Goal: Task Accomplishment & Management: Manage account settings

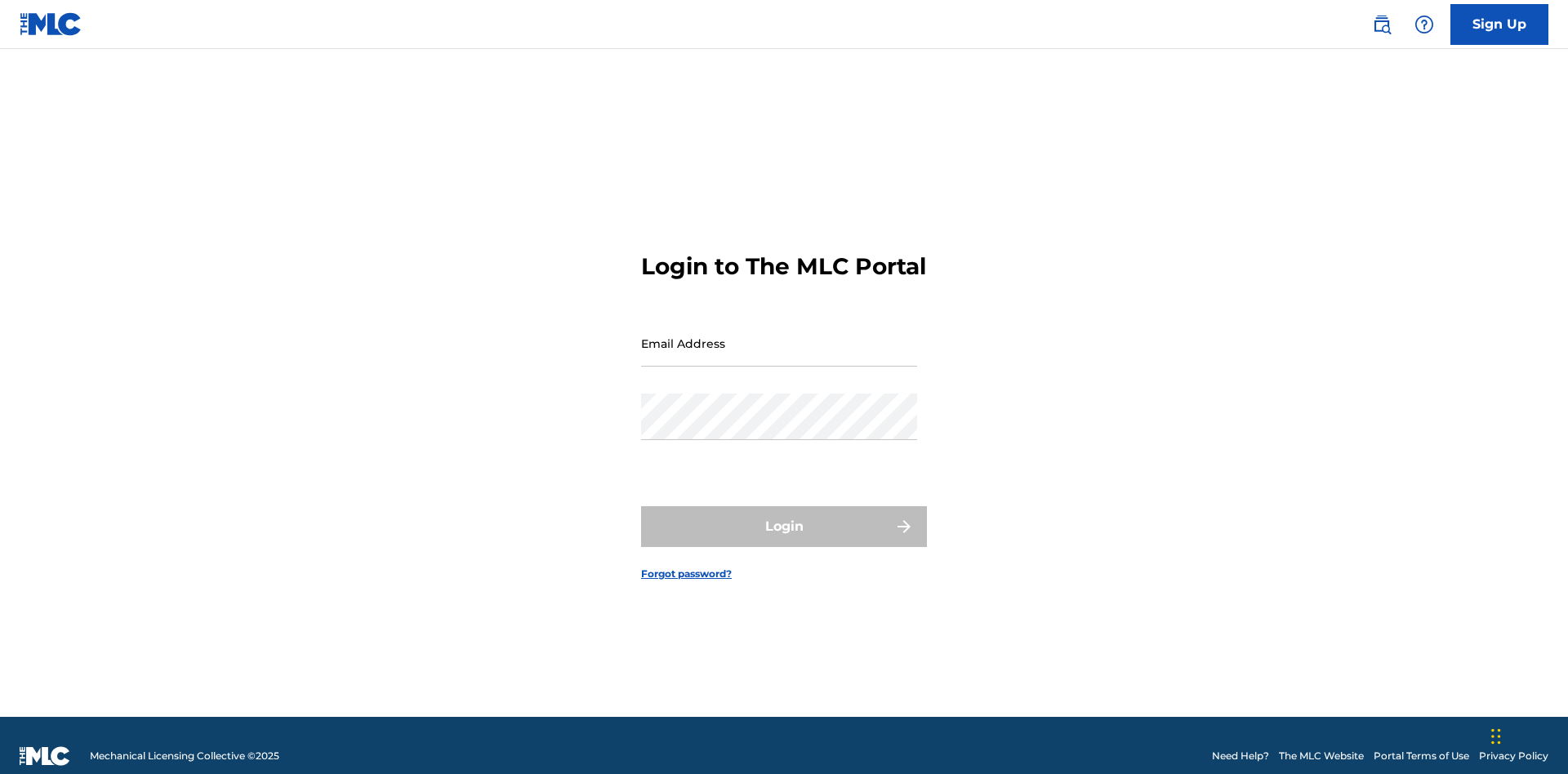
scroll to position [21, 0]
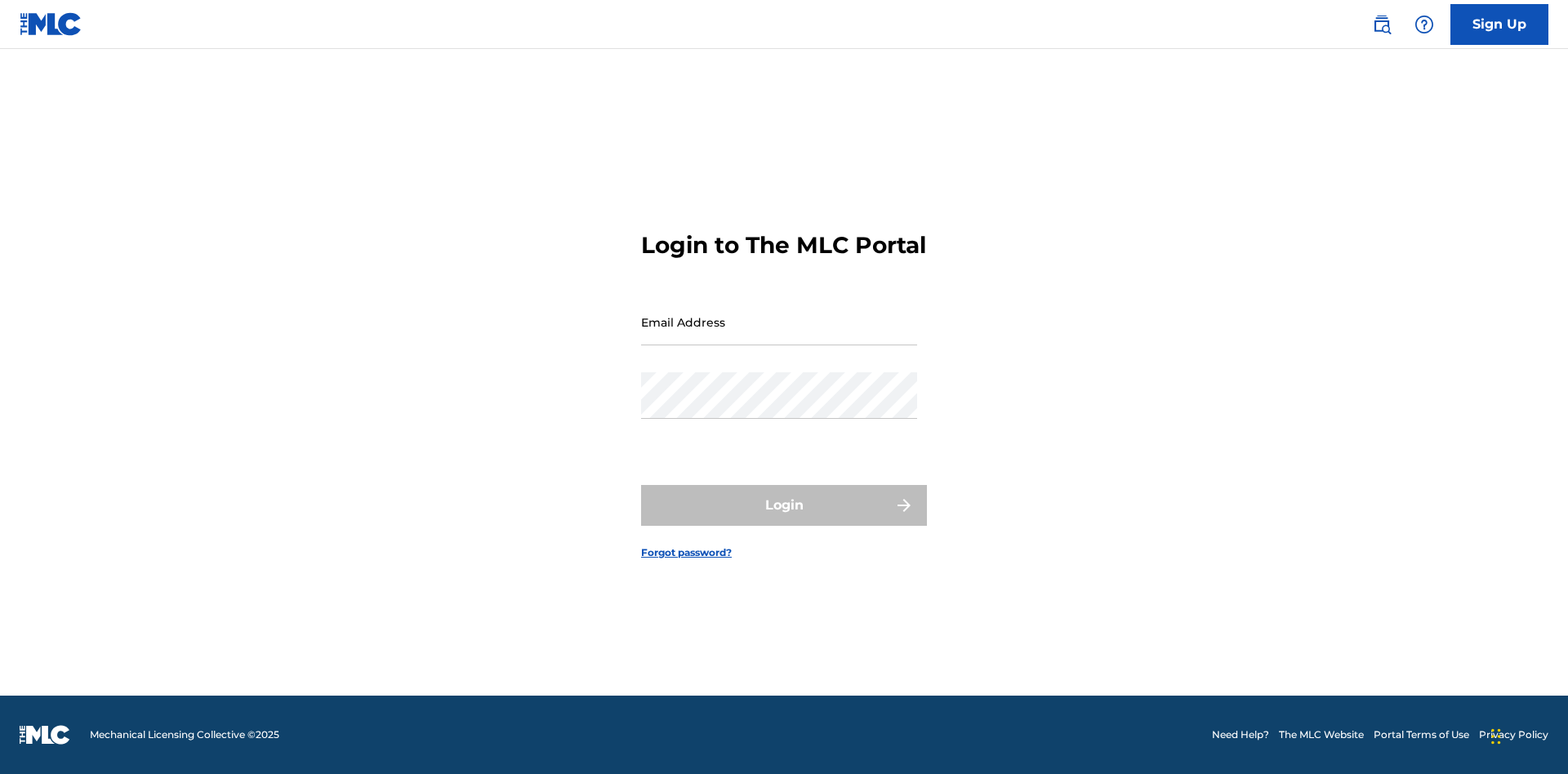
click at [779, 336] on input "Email Address" at bounding box center [779, 322] width 276 height 47
type input "[EMAIL_ADDRESS][DOMAIN_NAME]"
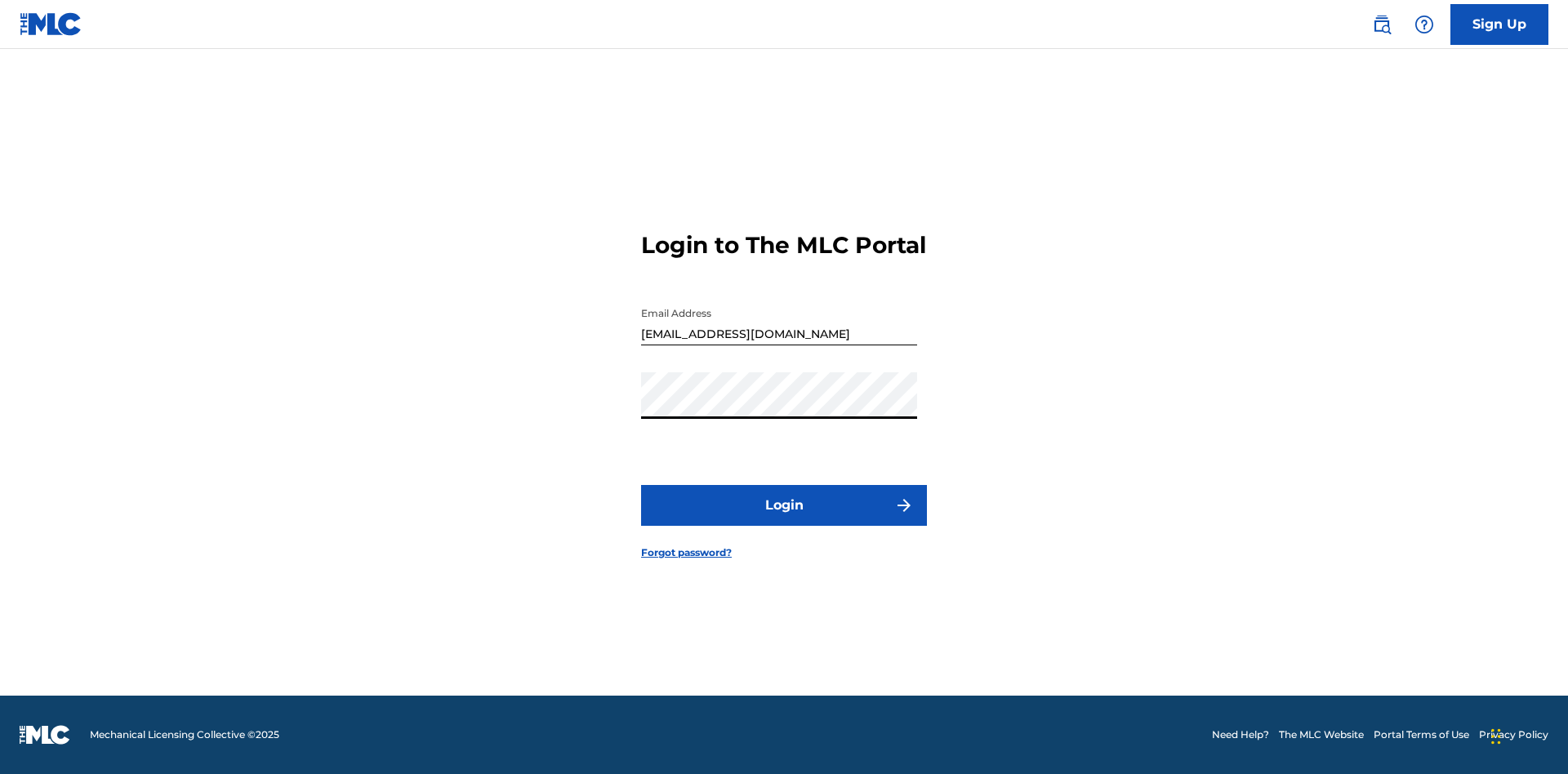
click at [784, 519] on button "Login" at bounding box center [784, 505] width 286 height 41
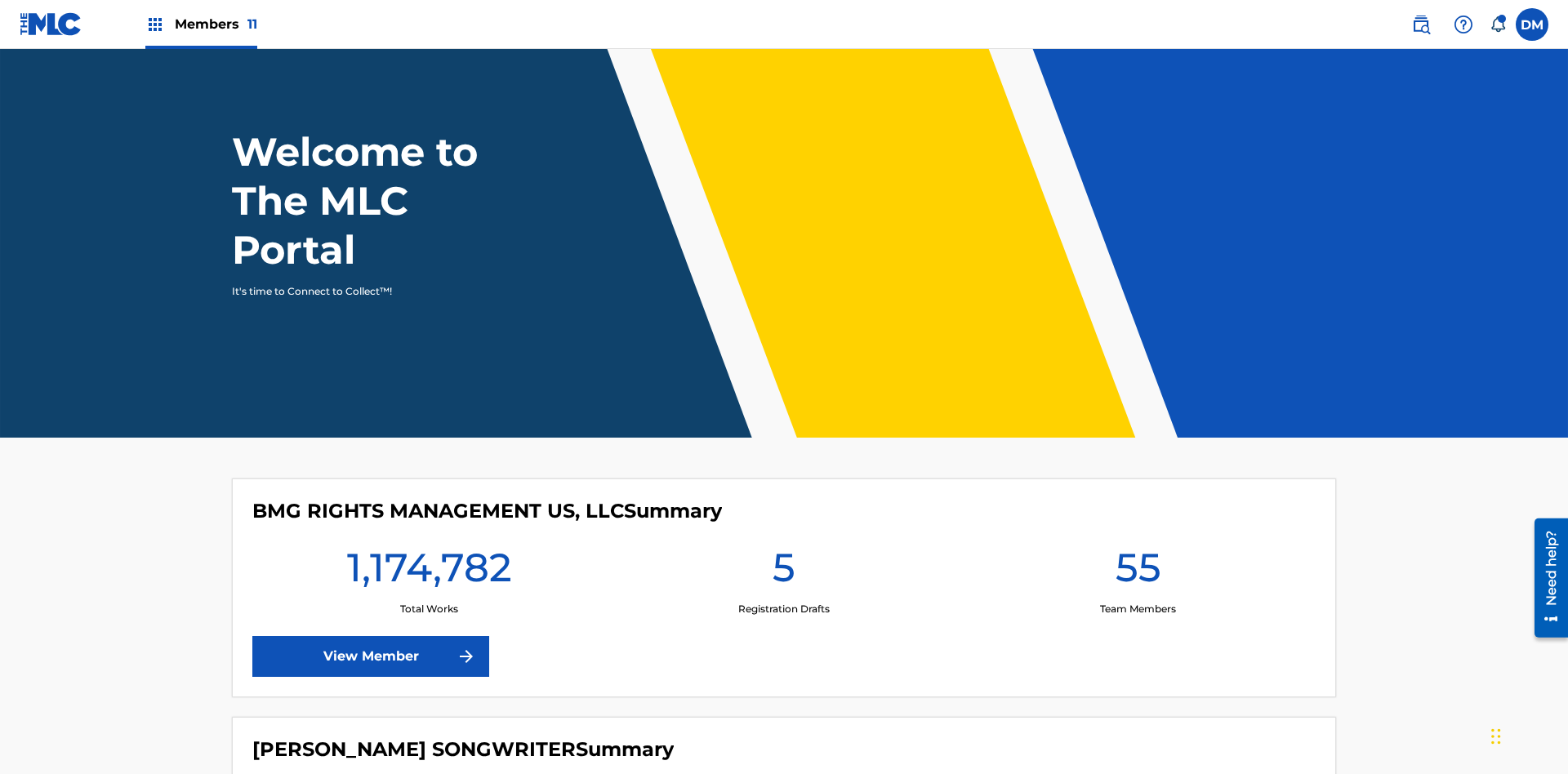
click at [200, 24] on span "Members 11" at bounding box center [216, 24] width 82 height 19
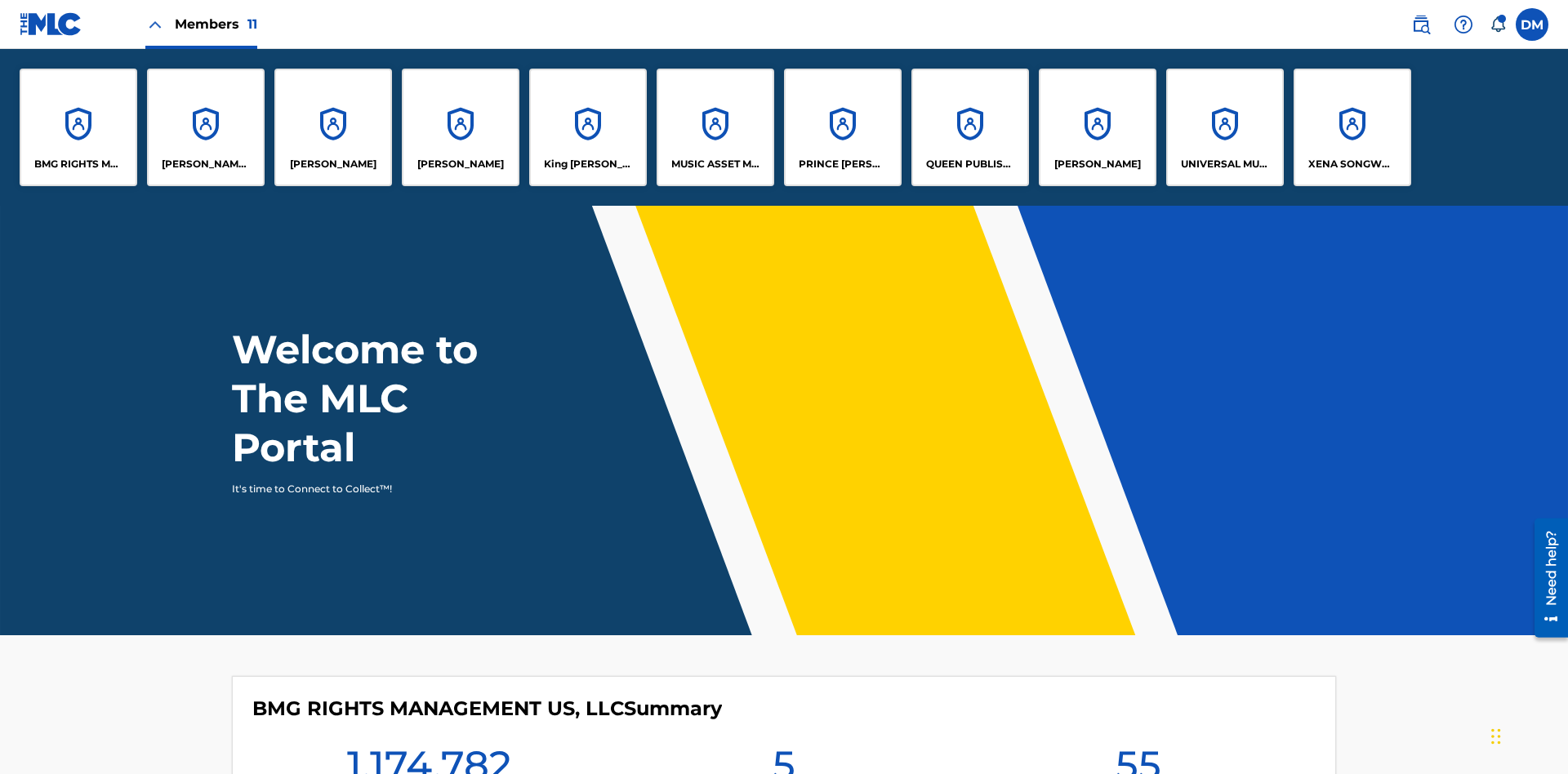
click at [587, 164] on p "King McTesterson" at bounding box center [588, 164] width 89 height 15
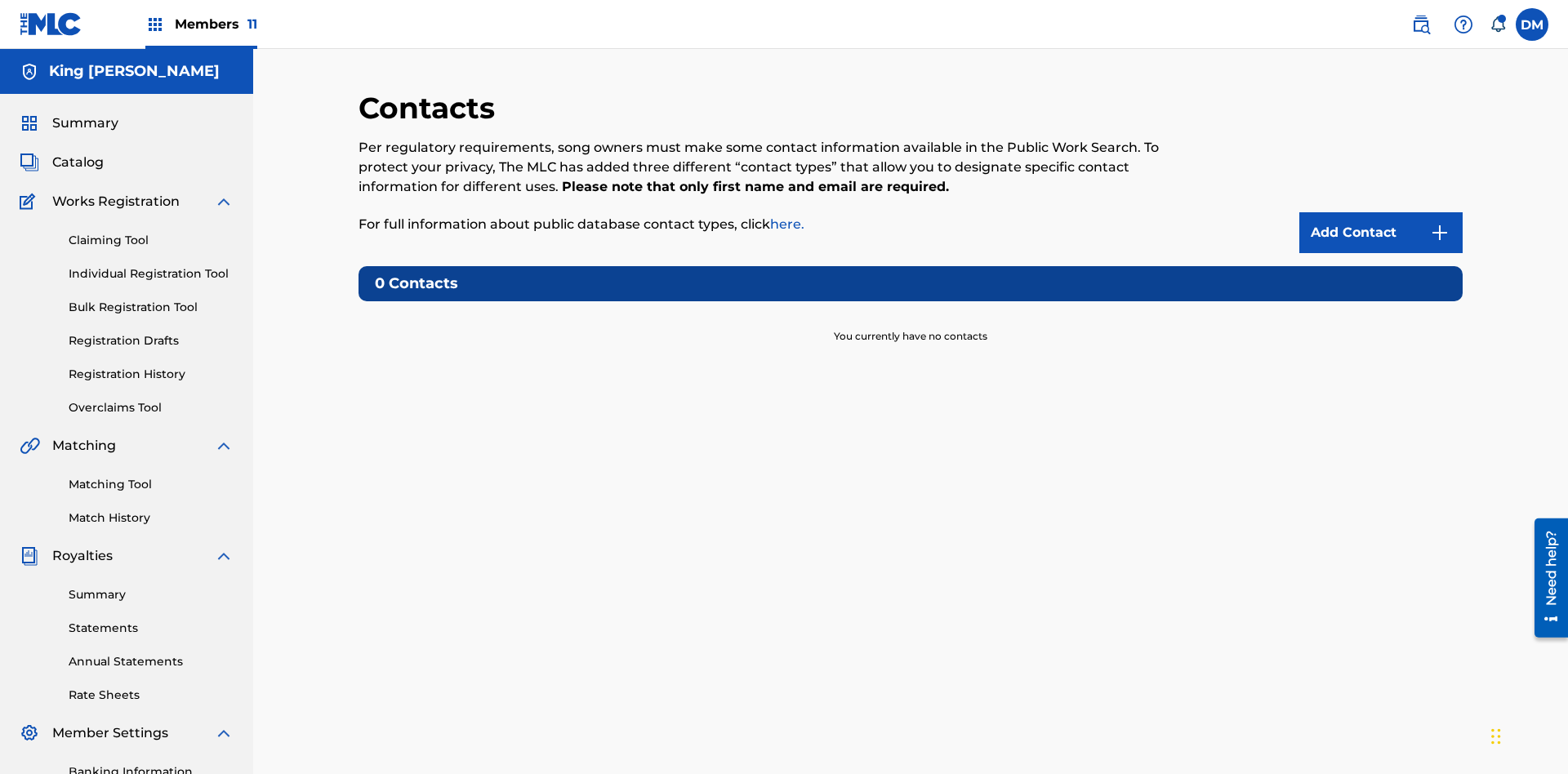
click at [1440, 223] on img at bounding box center [1439, 232] width 19 height 19
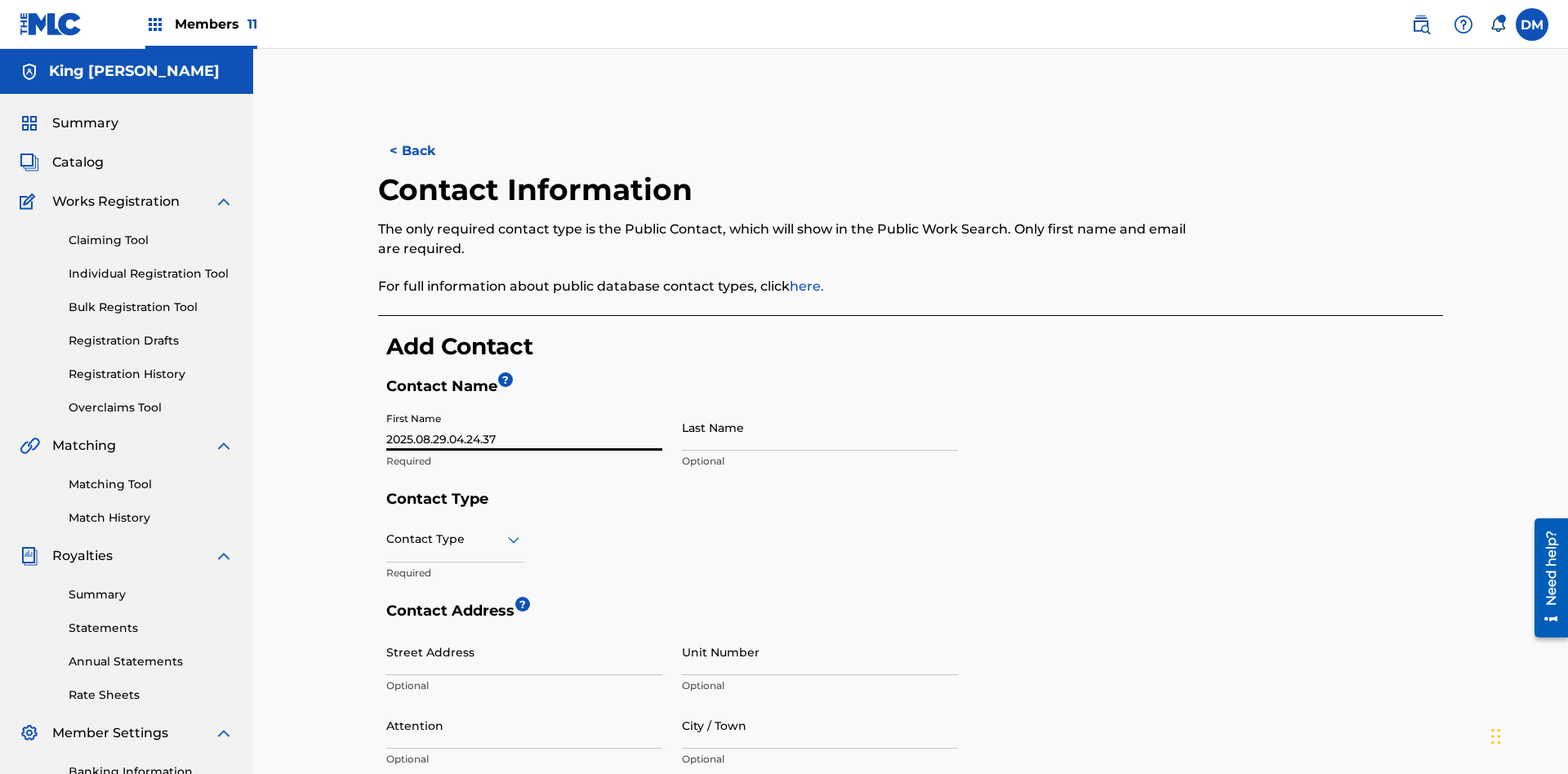
type input "2025.08.29.04.24.37"
click at [820, 404] on input "Last Name" at bounding box center [820, 427] width 276 height 47
type input "2025.08.29.04.24.37"
click at [387, 531] on input "text" at bounding box center [388, 539] width 4 height 17
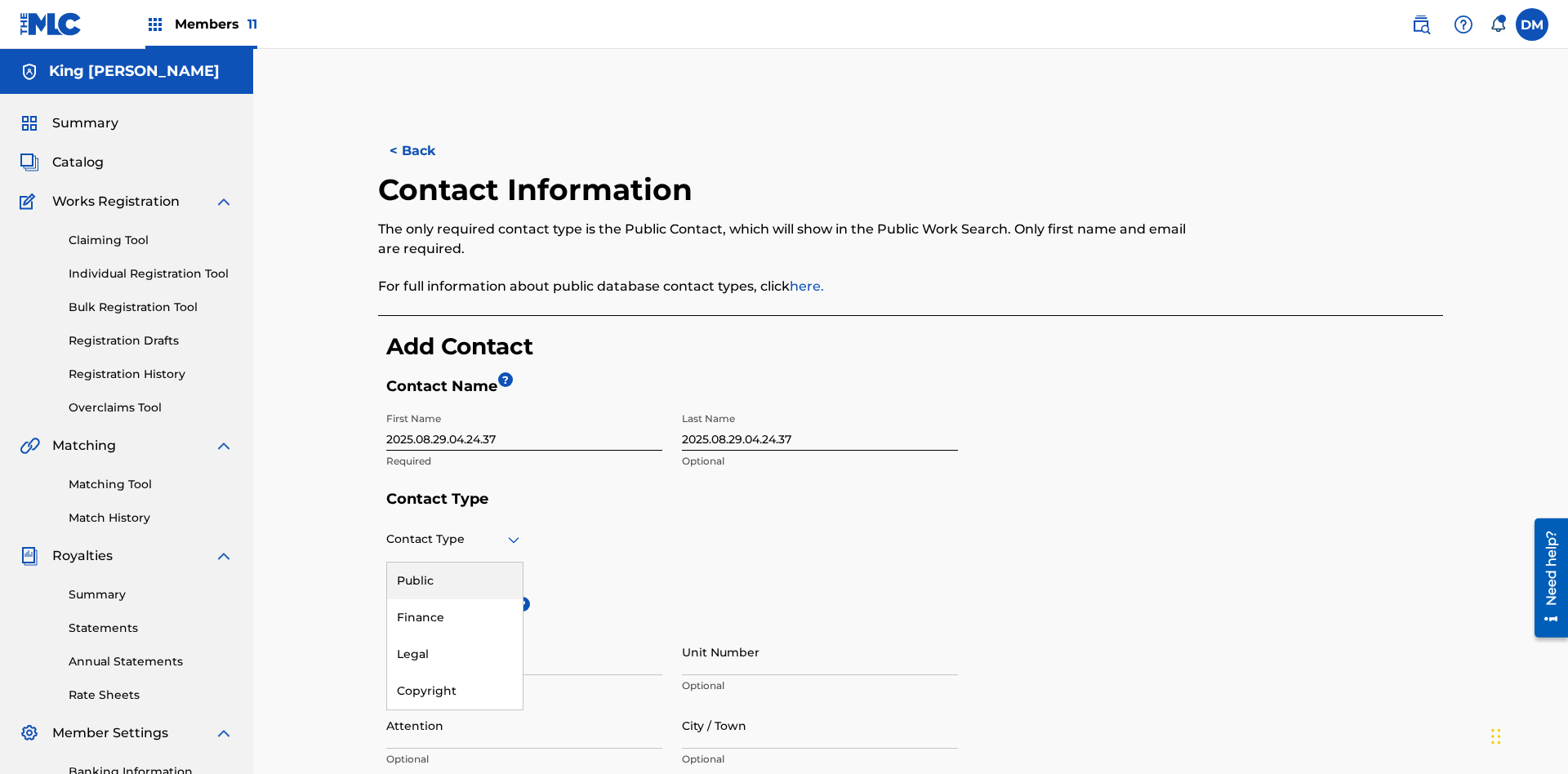
click at [455, 563] on div "Public" at bounding box center [455, 581] width 135 height 37
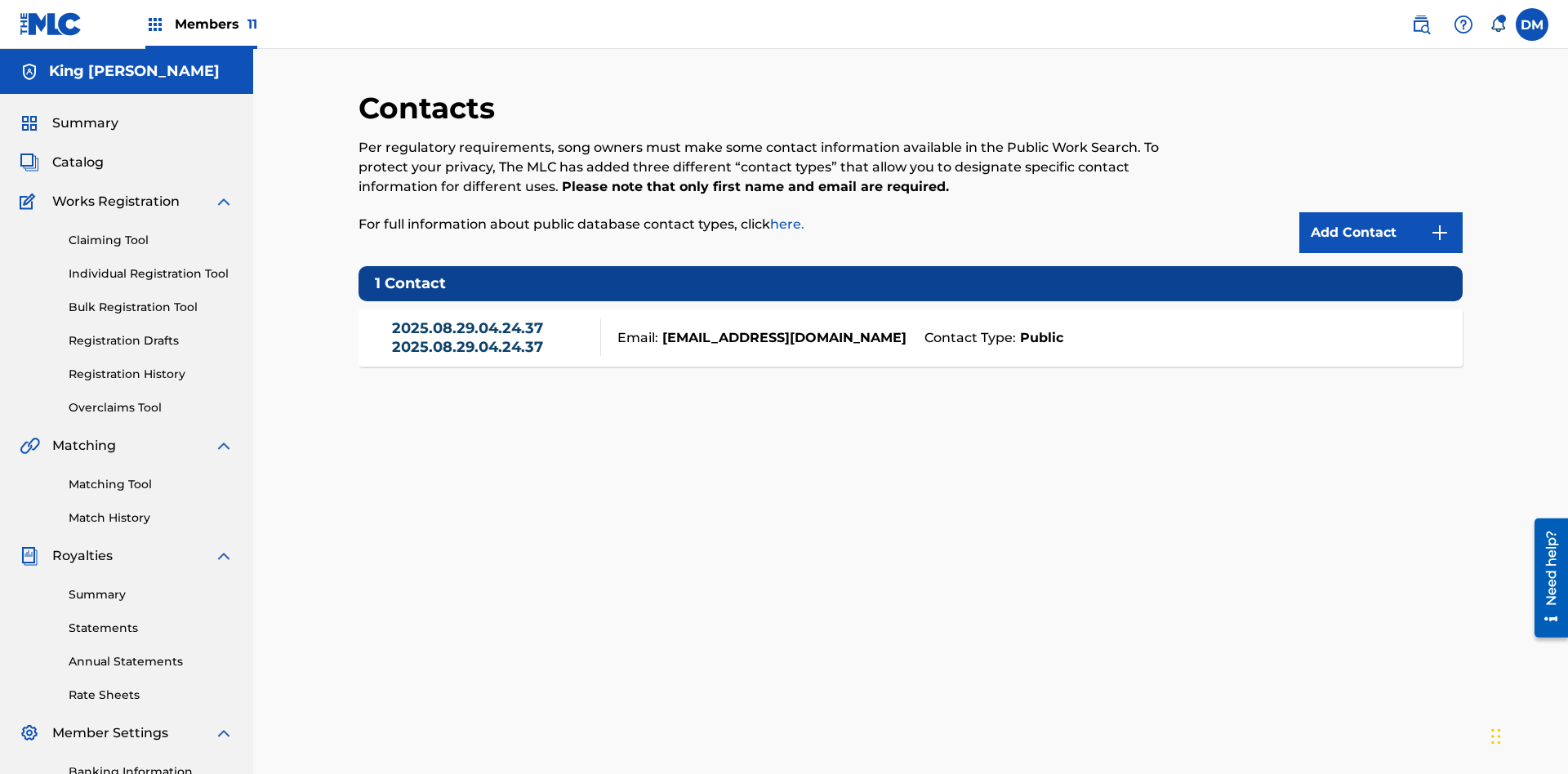
click at [492, 319] on link "2025.08.29.04.24.37 2025.08.29.04.24.37" at bounding box center [492, 338] width 200 height 37
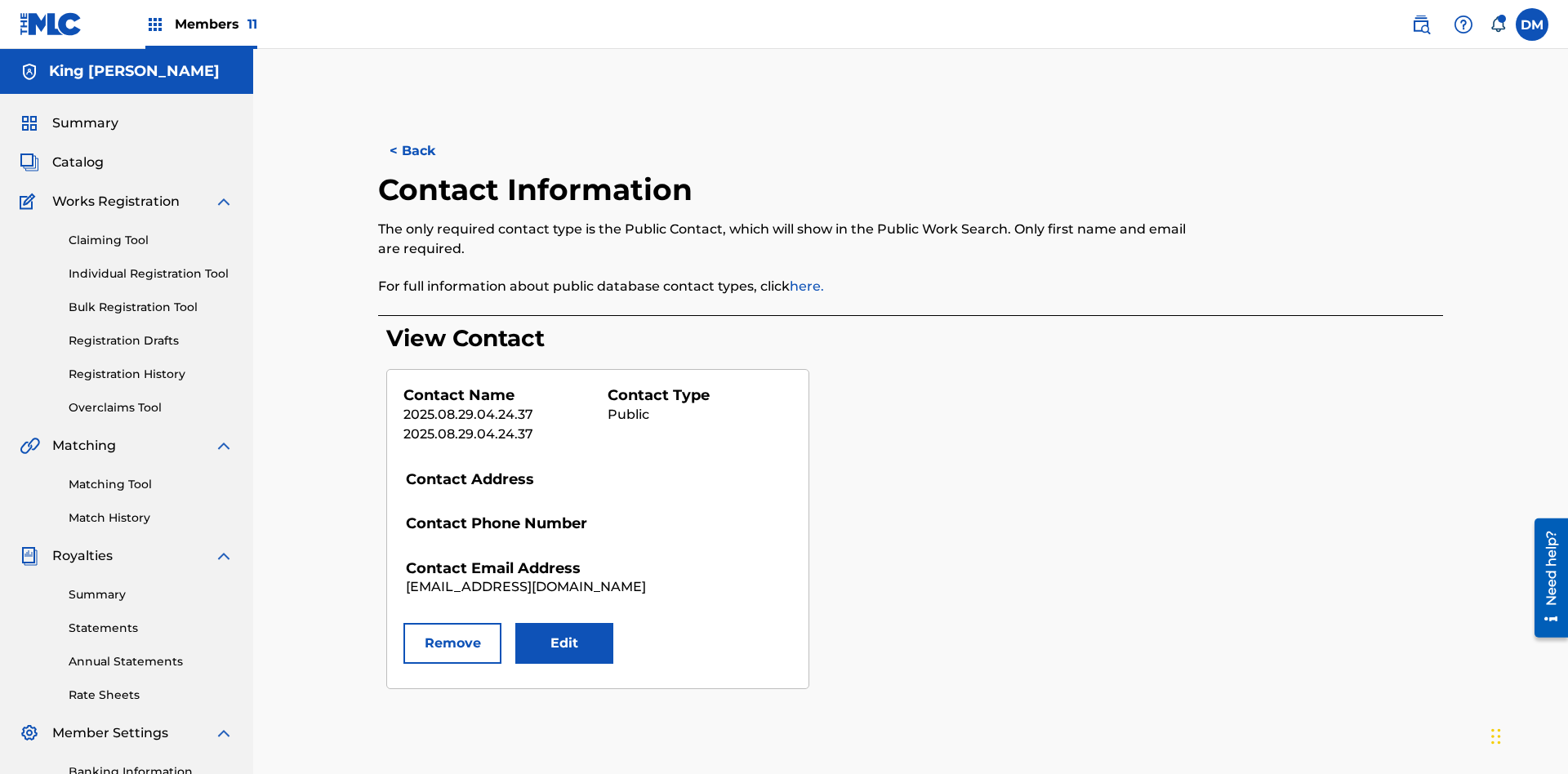
click at [564, 623] on button "Edit" at bounding box center [564, 643] width 98 height 41
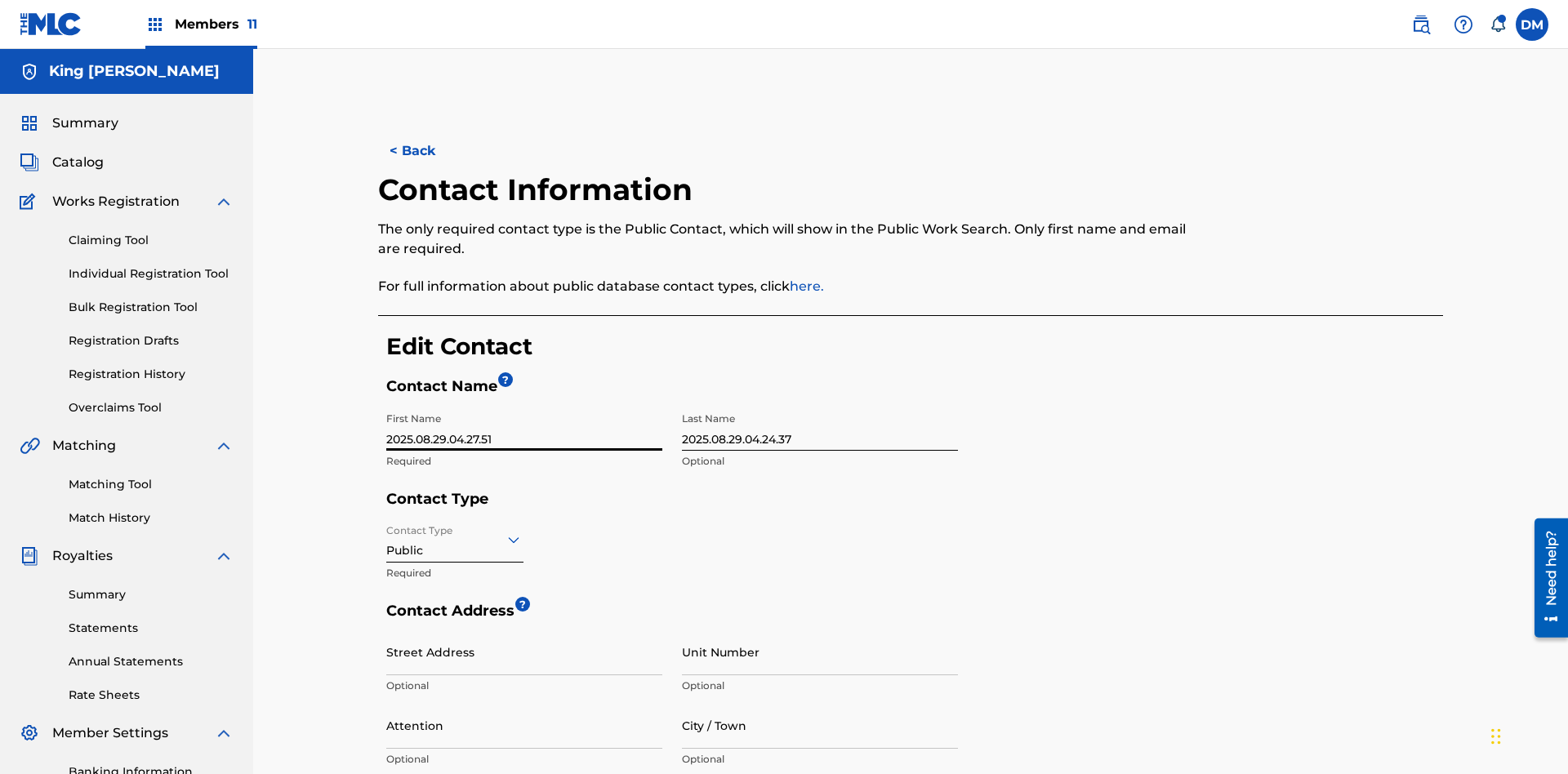
type input "2025.08.29.04.27.51"
click at [820, 404] on input "2025.08.29.04.24.37" at bounding box center [820, 427] width 276 height 47
type input "2025.08.29.04.27.51"
click at [387, 531] on input "Contact Type" at bounding box center [388, 539] width 4 height 17
click at [455, 599] on div "Finance" at bounding box center [455, 618] width 135 height 37
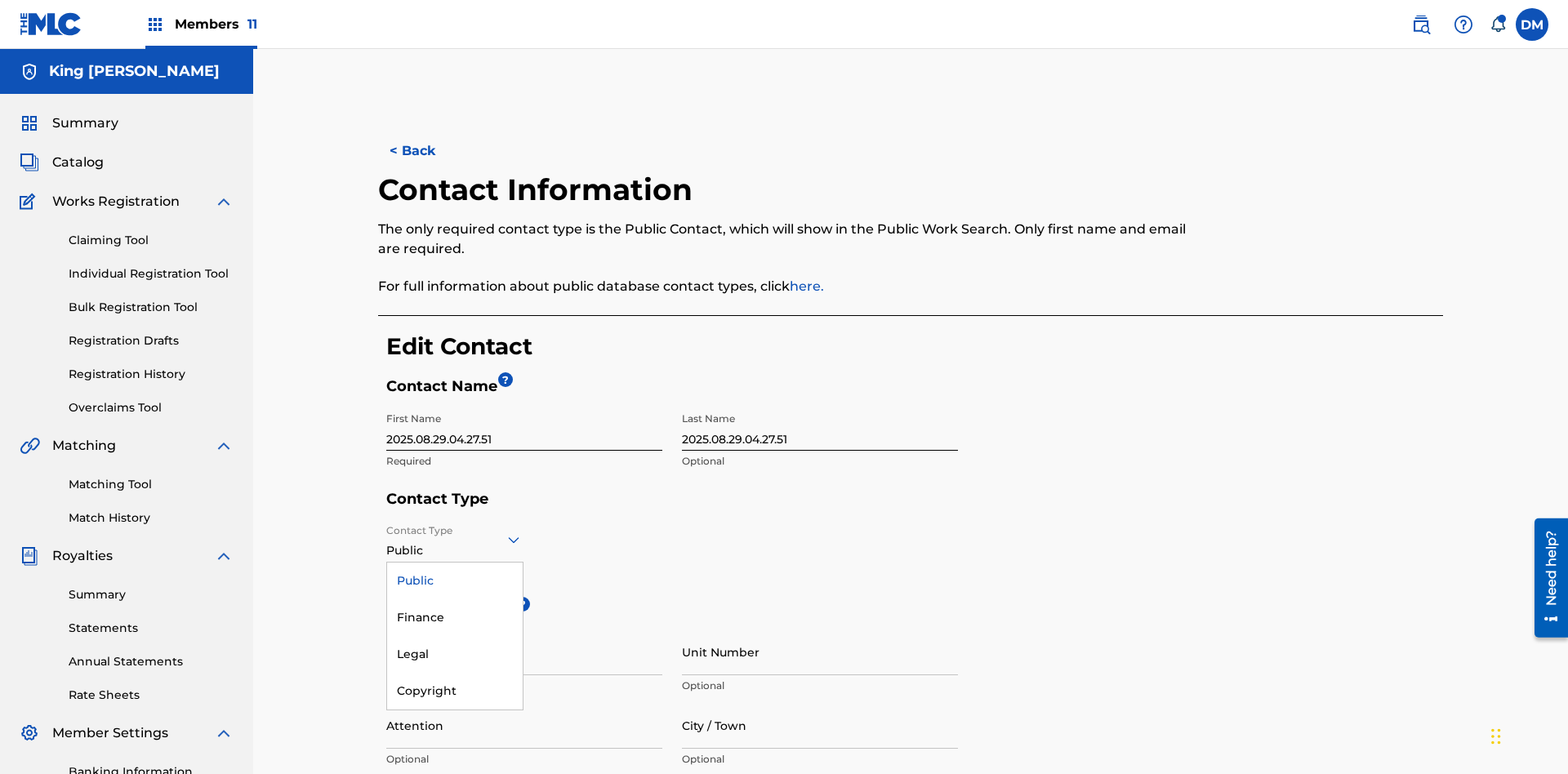
click at [820, 702] on input "City / Town" at bounding box center [820, 725] width 276 height 47
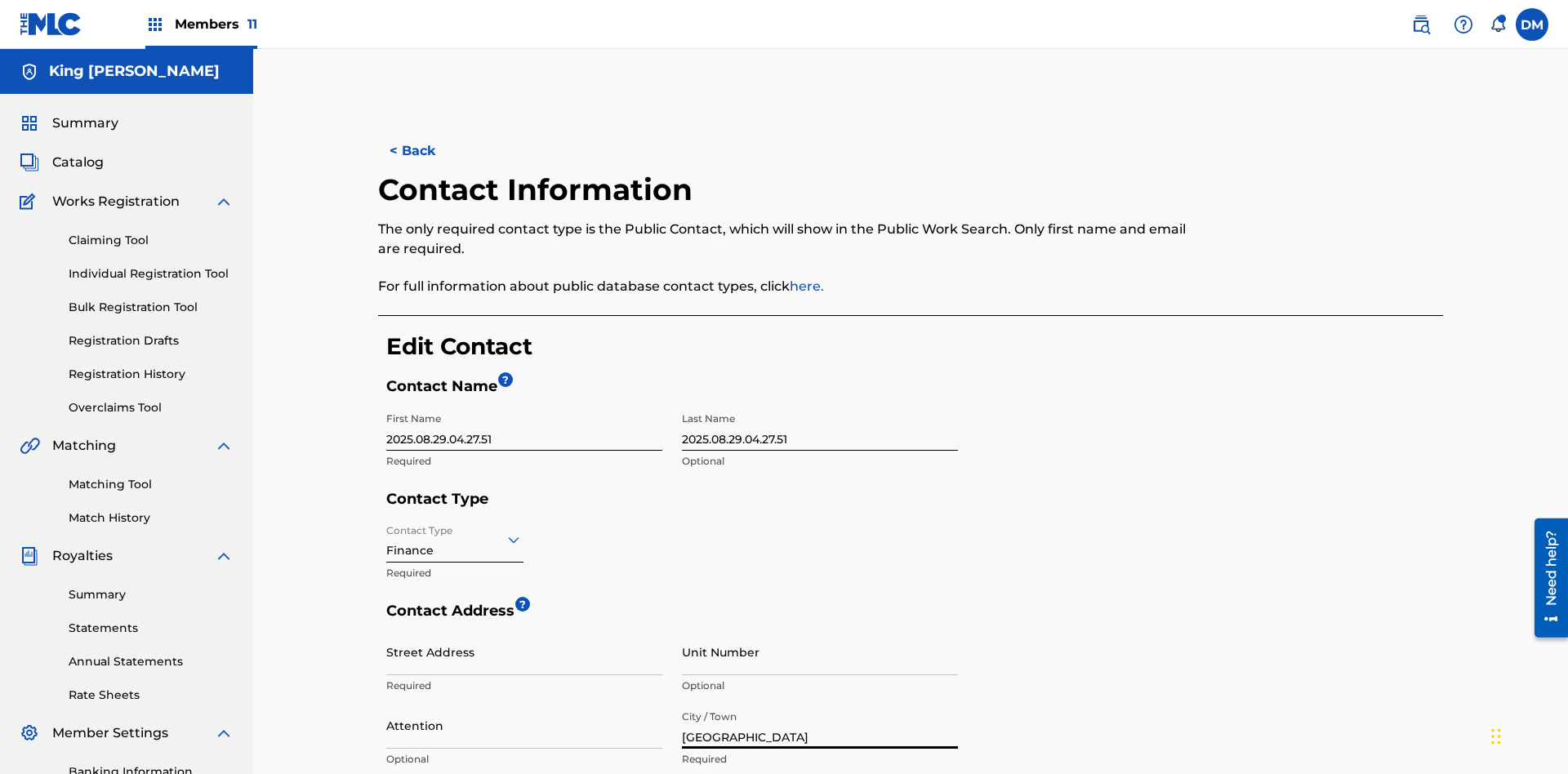
type input "North Sydney"
click at [524, 629] on input "Street Address" at bounding box center [524, 651] width 276 height 47
type input "900 Second Avenue"
click at [820, 629] on input "Unit Number" at bounding box center [820, 651] width 276 height 47
type input "77"
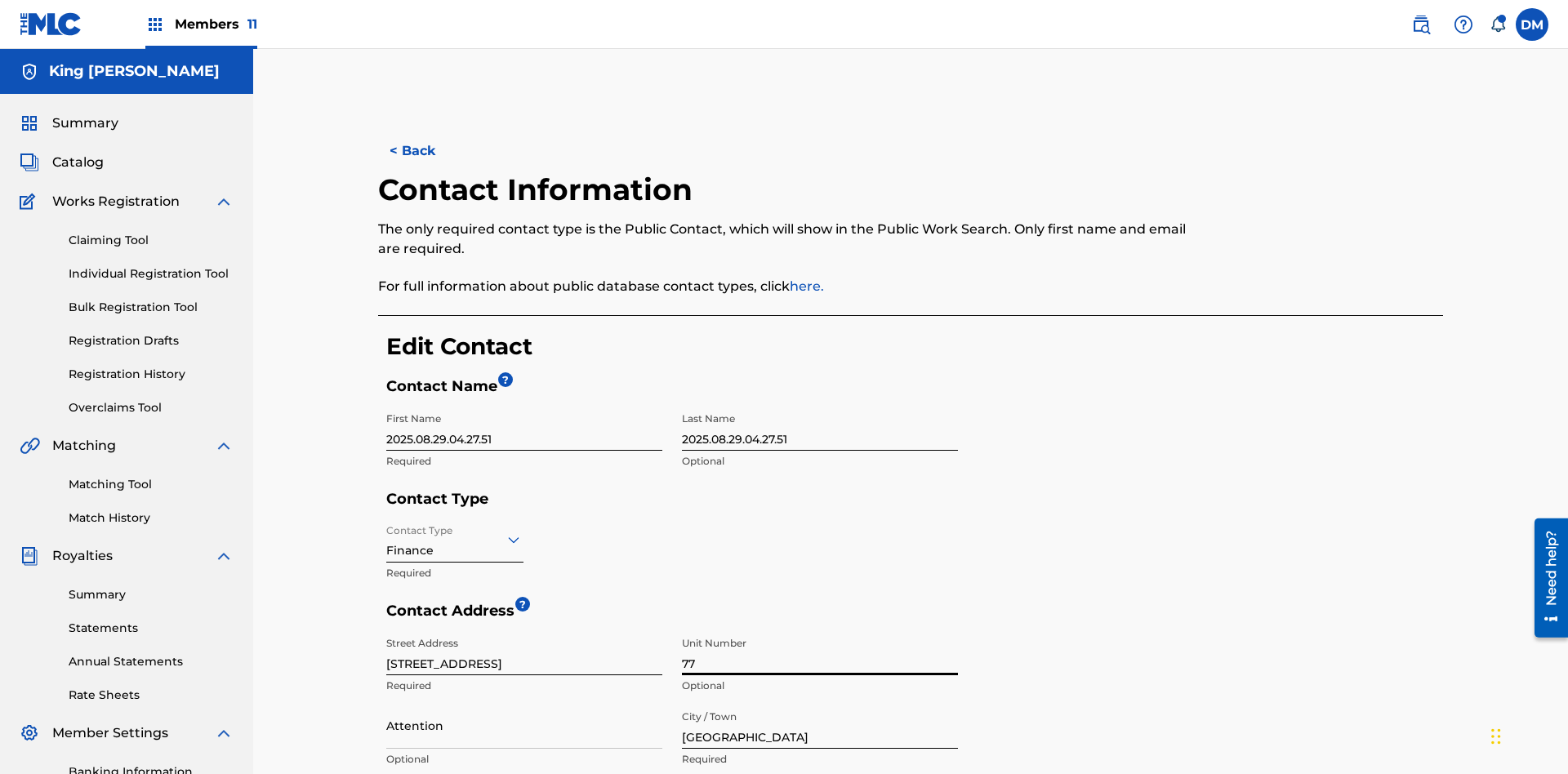
click at [524, 702] on input "Attention" at bounding box center [524, 725] width 276 height 47
type input "Kim Miller"
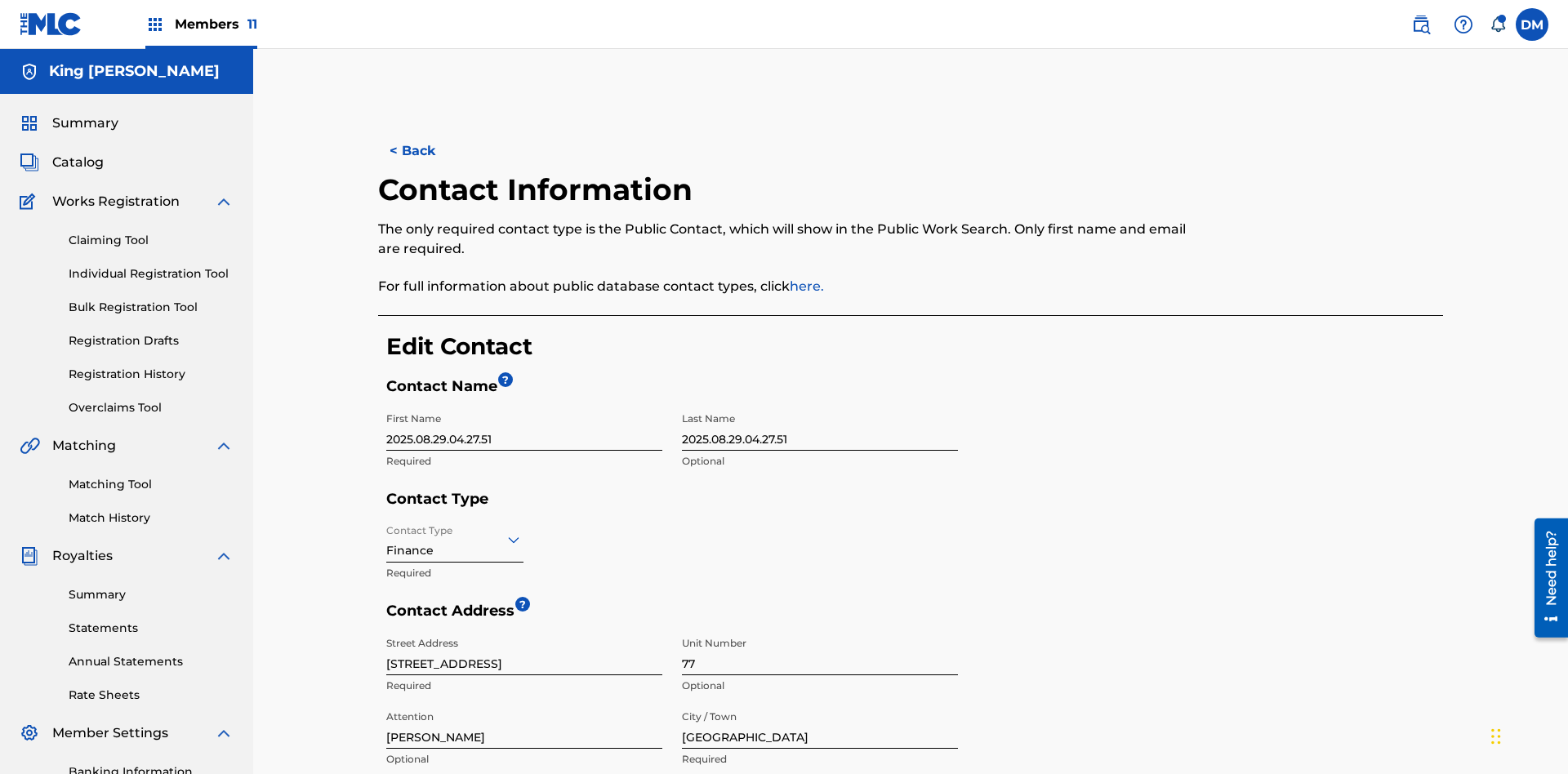
type input "NSW"
type input "2060"
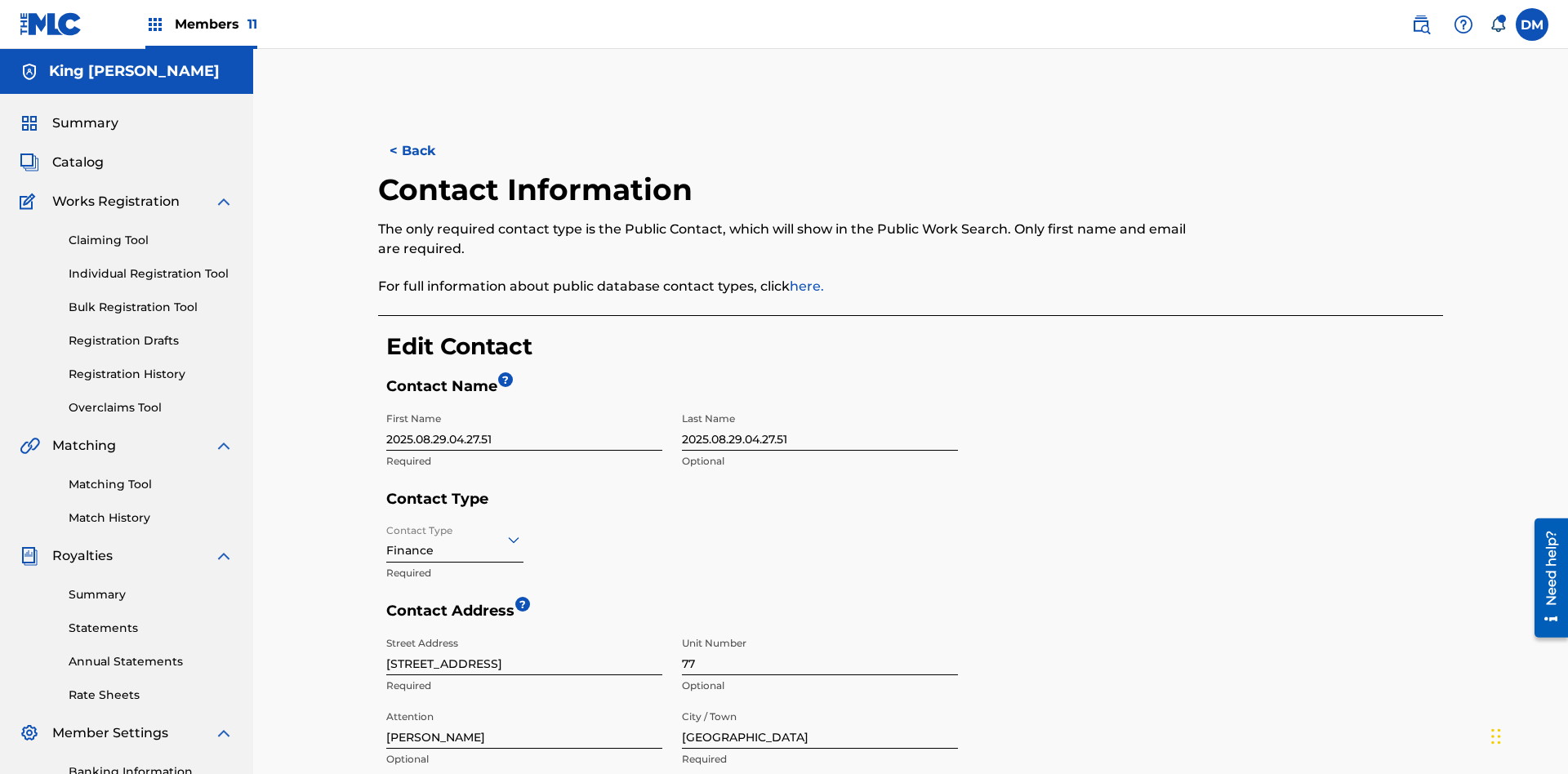
type input "293"
type input "9199000"
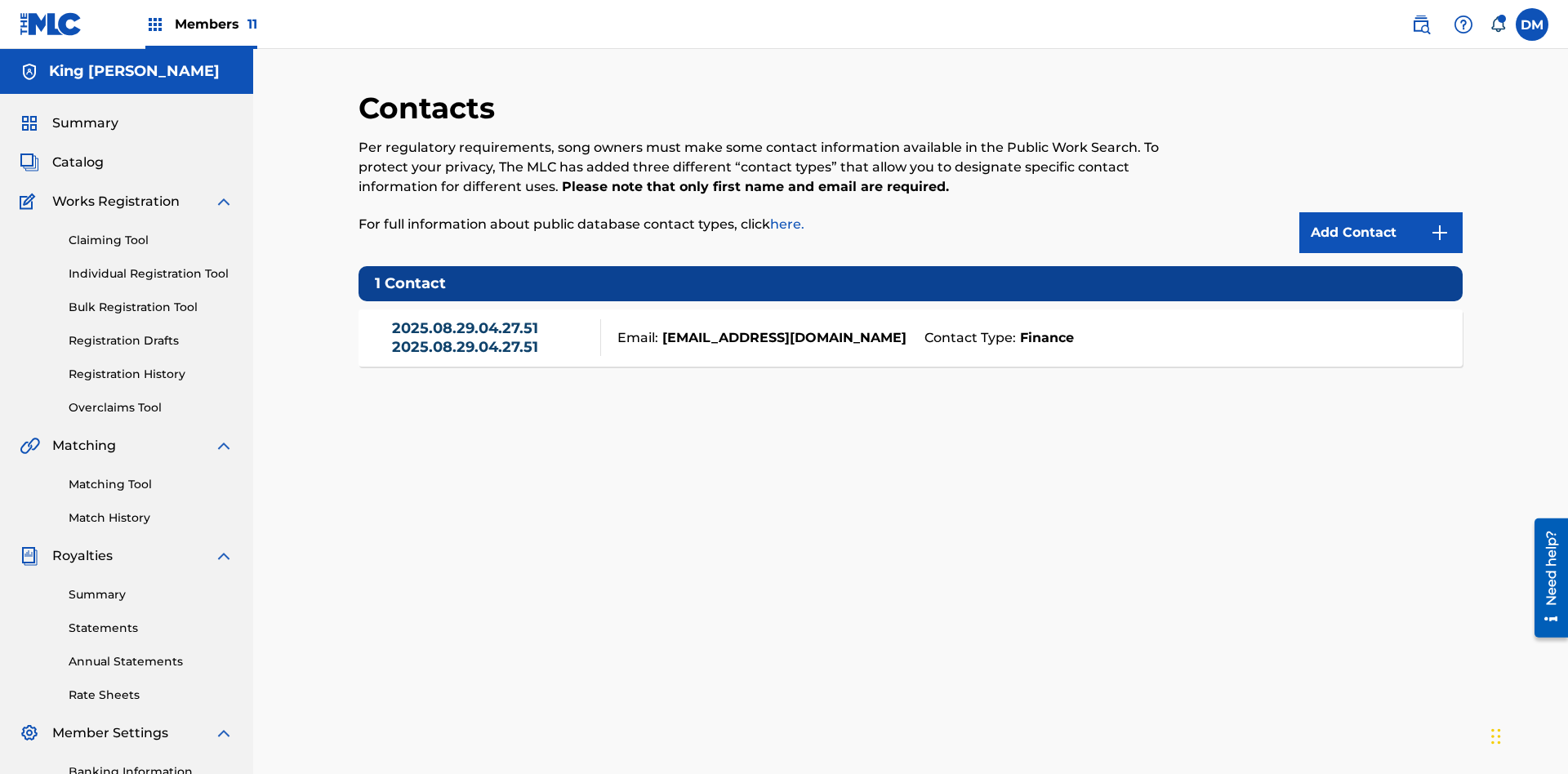
click at [492, 319] on link "2025.08.29.04.27.51 2025.08.29.04.27.51" at bounding box center [492, 338] width 200 height 37
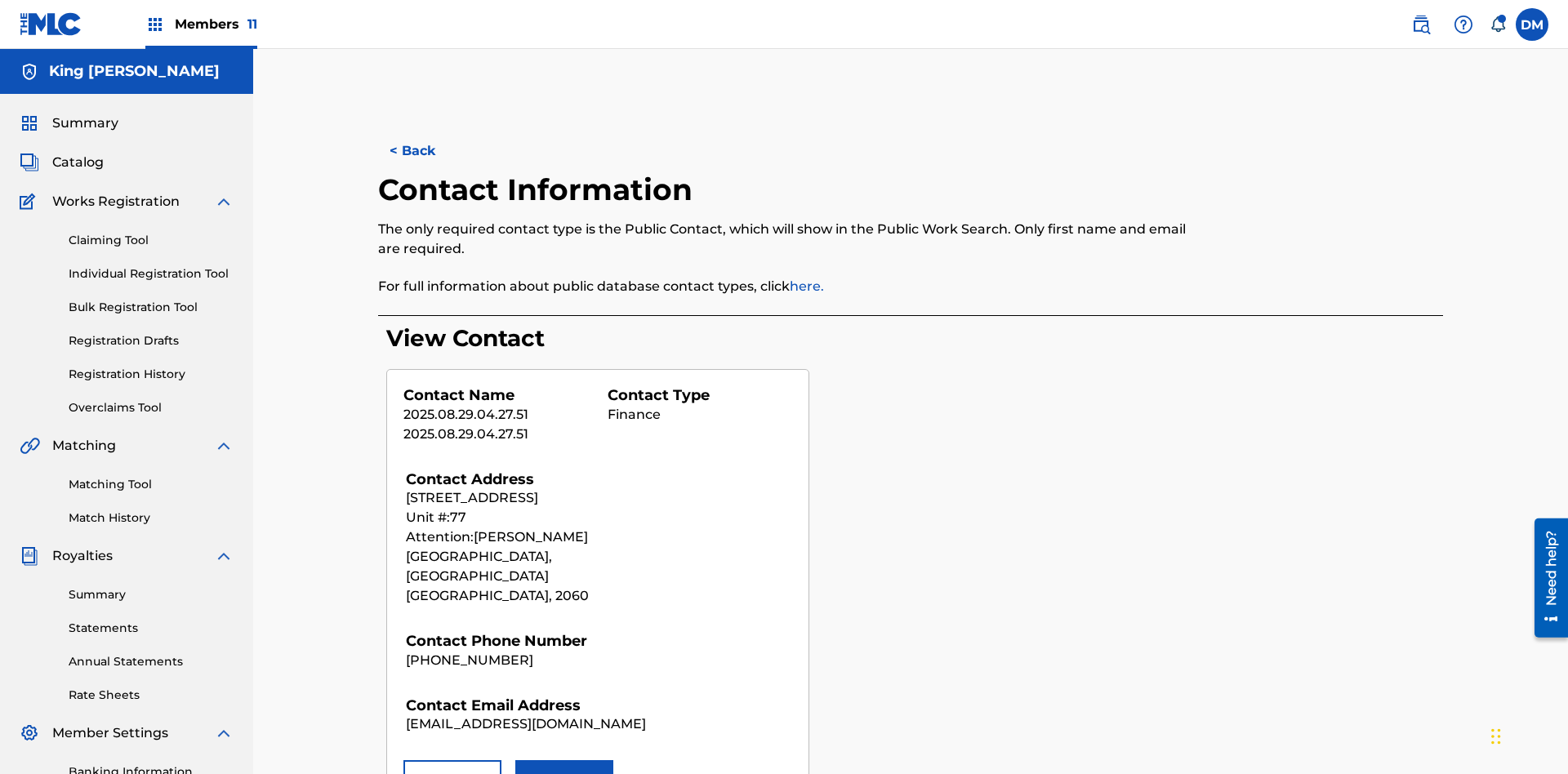
click at [452, 760] on button "Remove" at bounding box center [452, 780] width 98 height 41
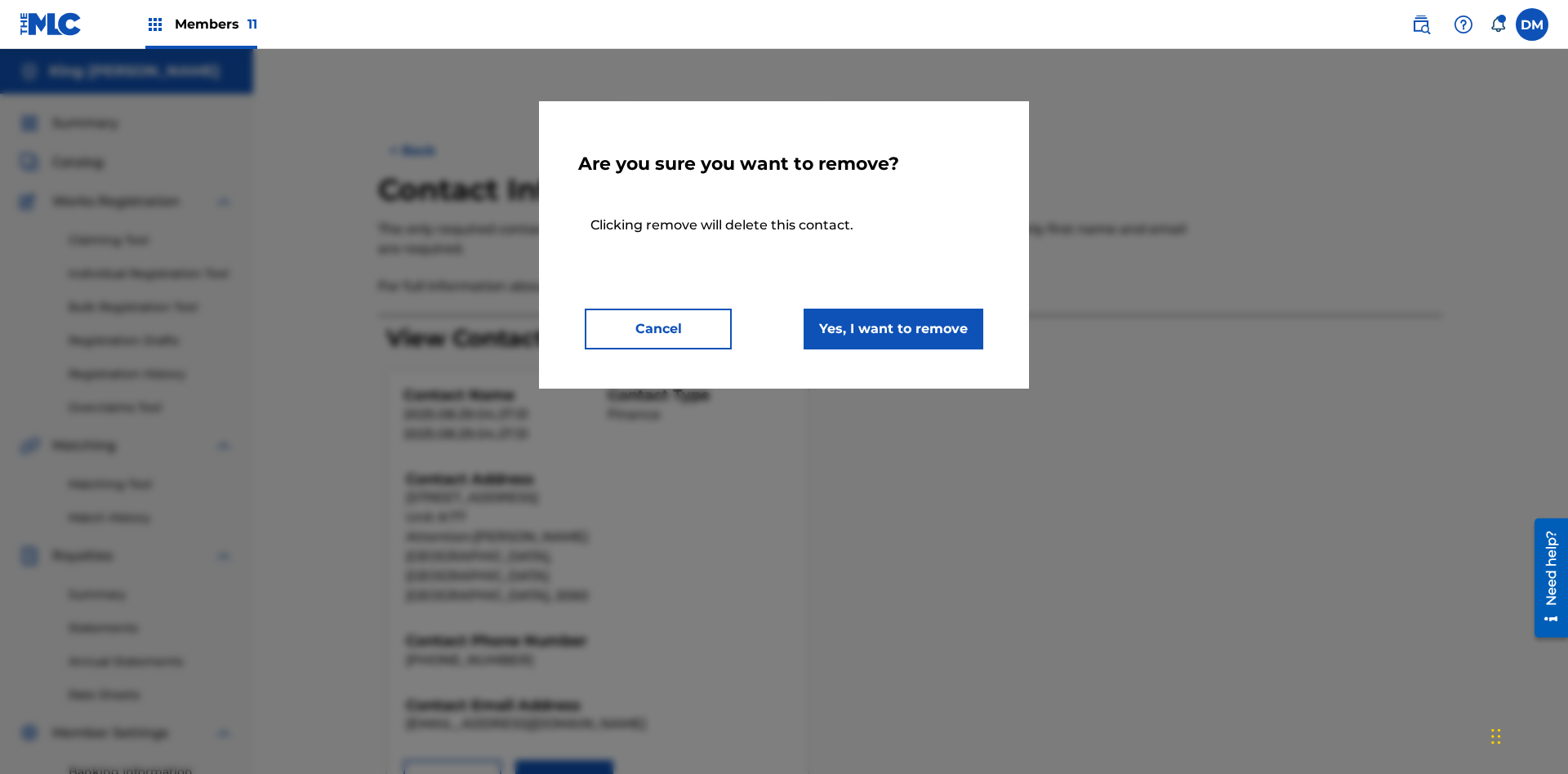
click at [893, 328] on button "Yes, I want to remove" at bounding box center [893, 328] width 179 height 41
